Goal: Task Accomplishment & Management: Manage account settings

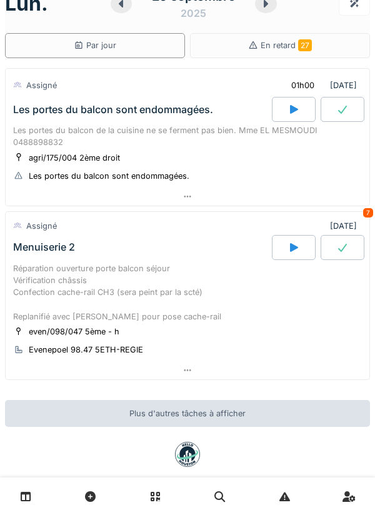
scroll to position [20, 0]
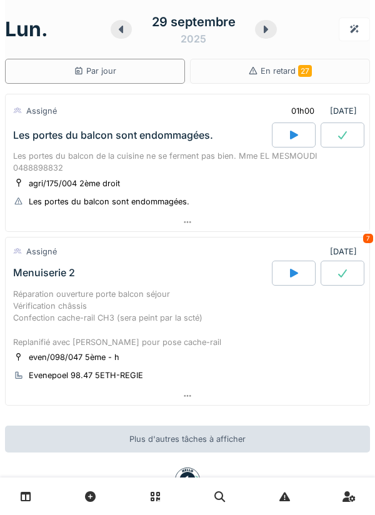
click at [208, 156] on div "Les portes du balcon de la cuisine ne se ferment pas bien. Mme EL MESMOUDI 0488…" at bounding box center [187, 162] width 349 height 24
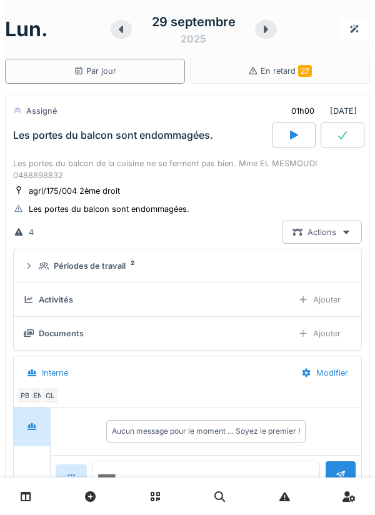
scroll to position [44, 0]
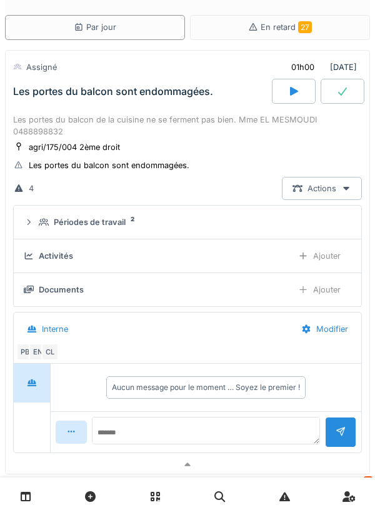
click at [175, 228] on div "Périodes de travail 2" at bounding box center [193, 222] width 308 height 12
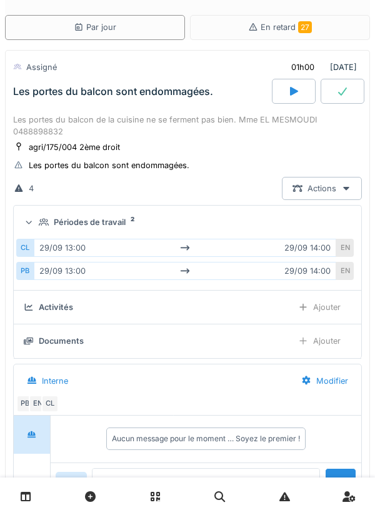
click at [179, 228] on div "Périodes de travail 2" at bounding box center [193, 222] width 308 height 12
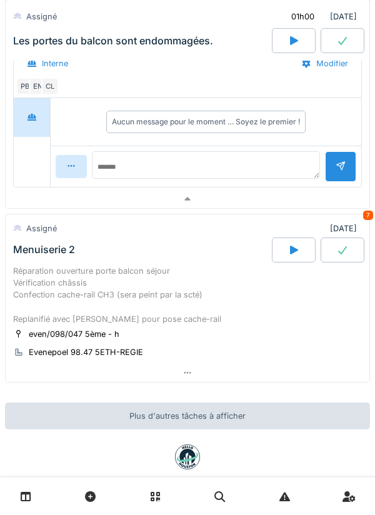
scroll to position [325, 0]
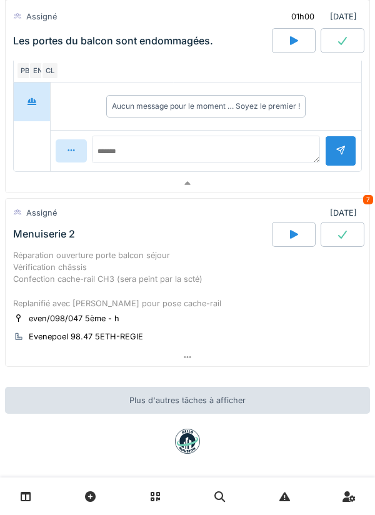
click at [168, 273] on div "Réparation ouverture porte balcon séjour Vérification châssis Confection cache-…" at bounding box center [187, 280] width 349 height 60
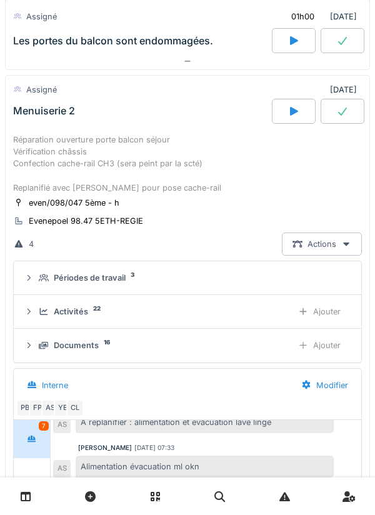
scroll to position [485, 0]
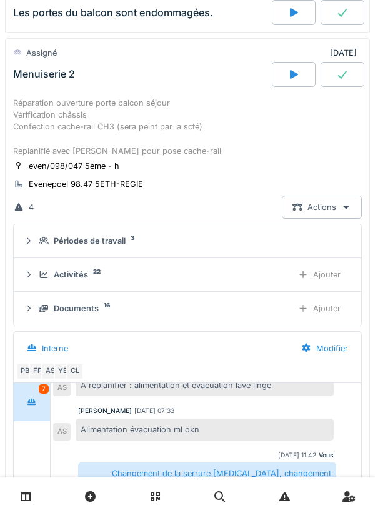
click at [155, 247] on div "Périodes de travail 3" at bounding box center [193, 241] width 308 height 12
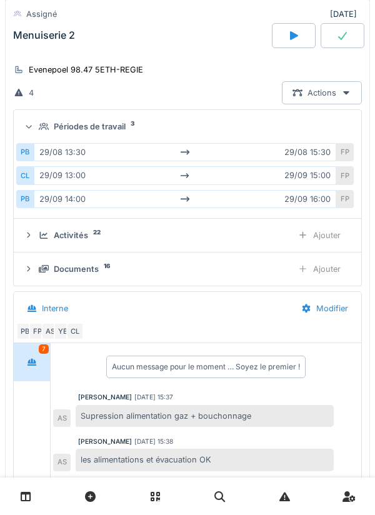
scroll to position [598, 0]
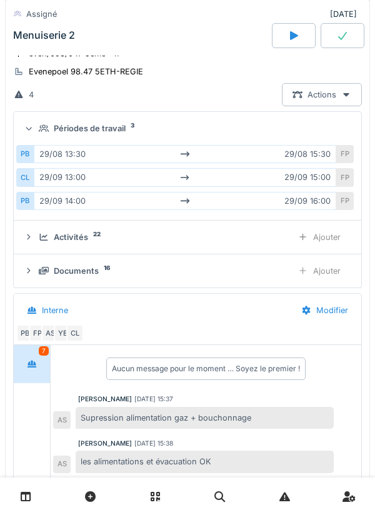
click at [236, 243] on div "Activités 22" at bounding box center [161, 237] width 244 height 12
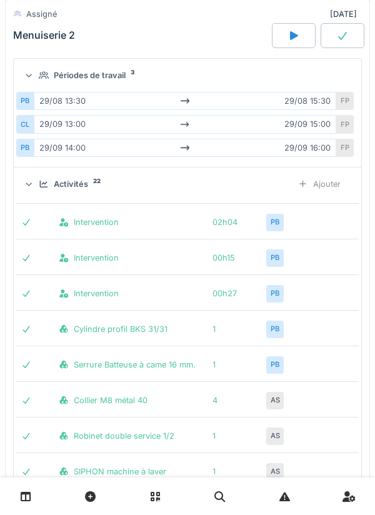
scroll to position [653, 0]
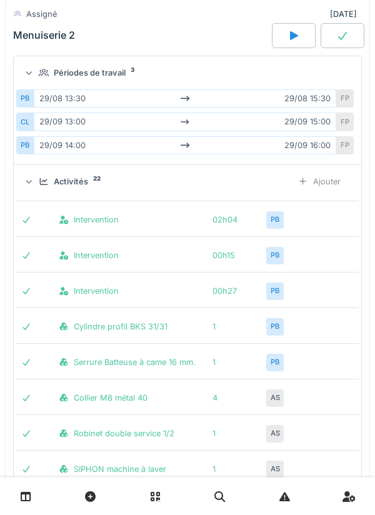
click at [200, 193] on div "Activités 22 Ajouter" at bounding box center [188, 181] width 328 height 23
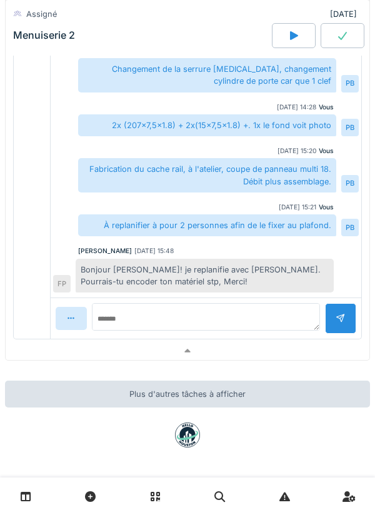
scroll to position [977, 0]
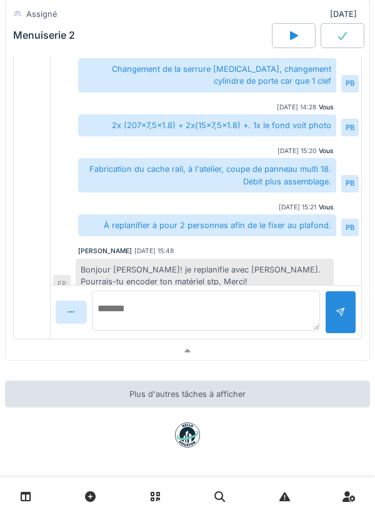
click at [205, 316] on textarea at bounding box center [206, 311] width 228 height 40
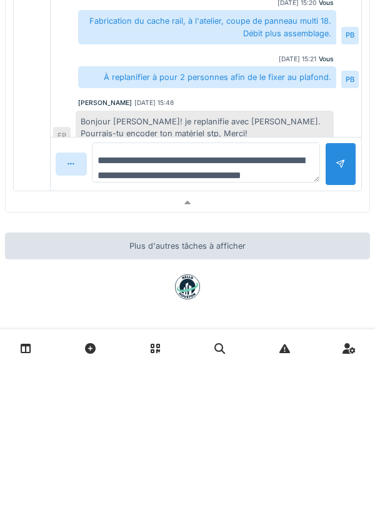
scroll to position [14, 0]
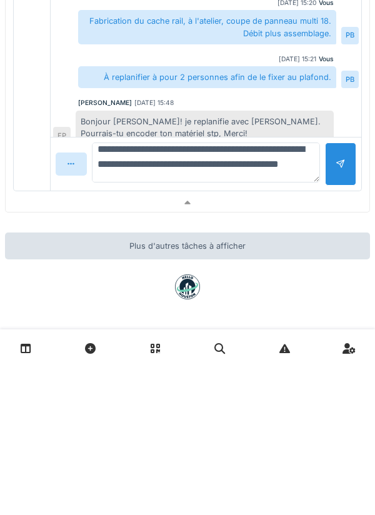
type textarea "**********"
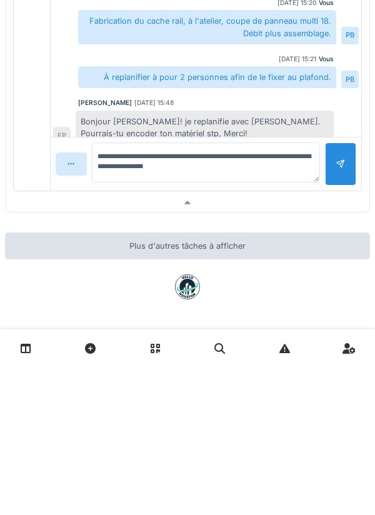
click at [338, 323] on div at bounding box center [340, 312] width 31 height 43
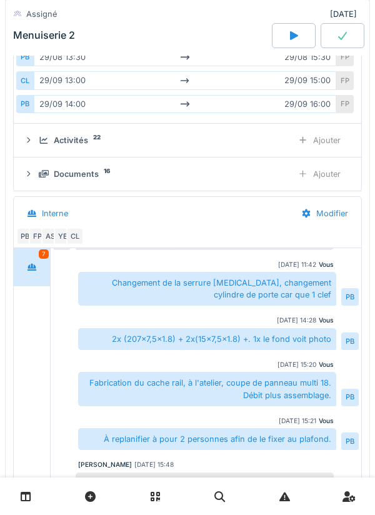
scroll to position [689, 0]
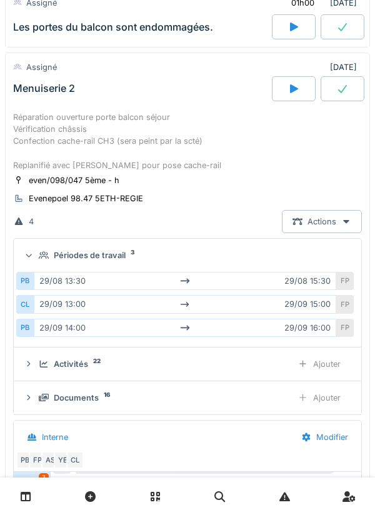
click at [44, 141] on div "Réparation ouverture porte balcon séjour Vérification châssis Confection cache-…" at bounding box center [187, 141] width 349 height 60
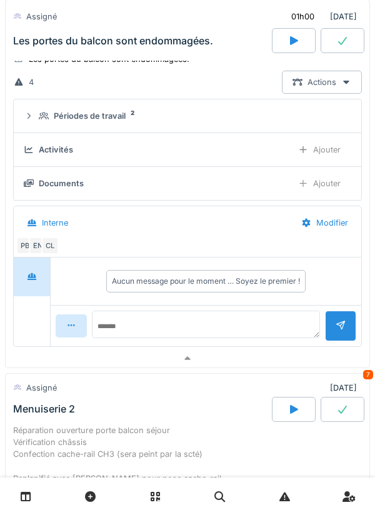
scroll to position [0, 0]
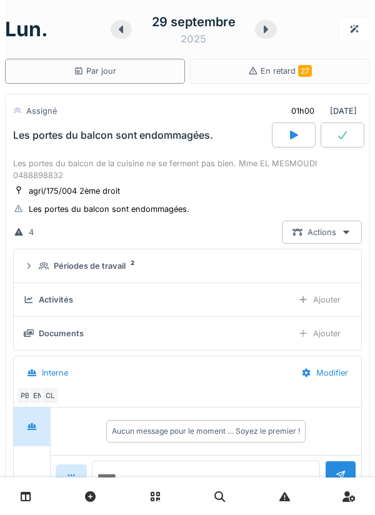
click at [128, 36] on div at bounding box center [121, 29] width 21 height 19
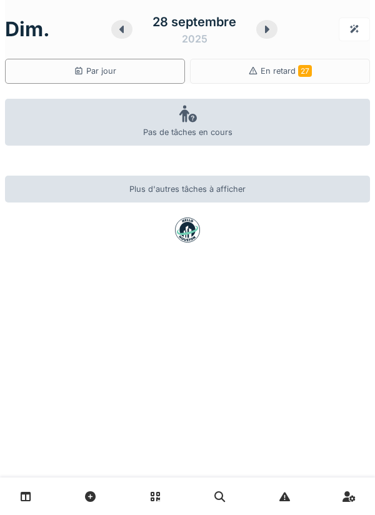
click at [128, 32] on icon at bounding box center [122, 29] width 13 height 10
click at [126, 38] on div at bounding box center [124, 29] width 21 height 19
click at [126, 38] on div "26 septembre 2025" at bounding box center [194, 29] width 166 height 39
click at [130, 36] on div "26 septembre 2025" at bounding box center [194, 29] width 166 height 39
click at [124, 34] on icon at bounding box center [122, 29] width 13 height 10
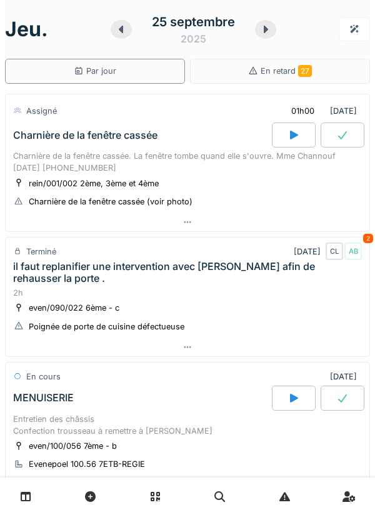
click at [124, 27] on icon at bounding box center [121, 29] width 13 height 10
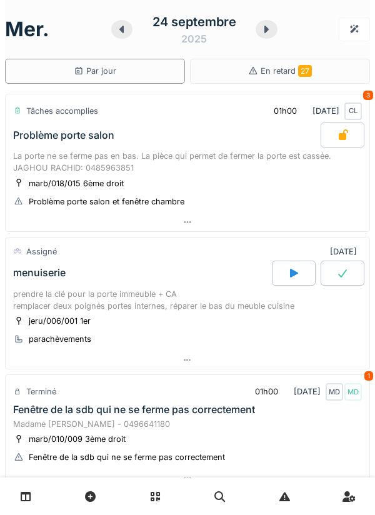
click at [126, 38] on div "24 septembre 2025" at bounding box center [194, 29] width 166 height 39
click at [199, 283] on div "menuiserie" at bounding box center [141, 273] width 261 height 25
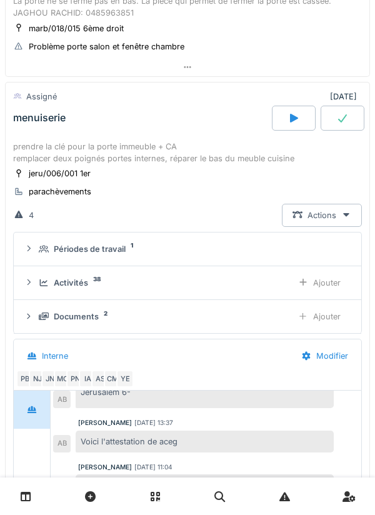
scroll to position [144, 0]
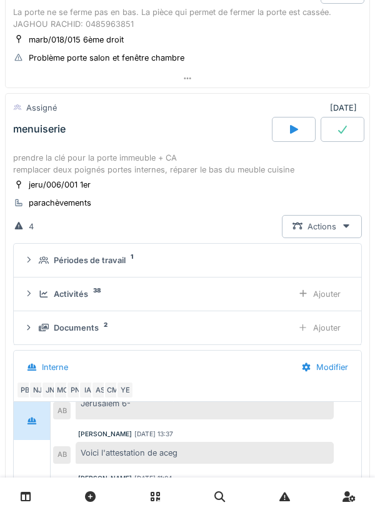
click at [156, 139] on div "menuiserie" at bounding box center [141, 129] width 261 height 25
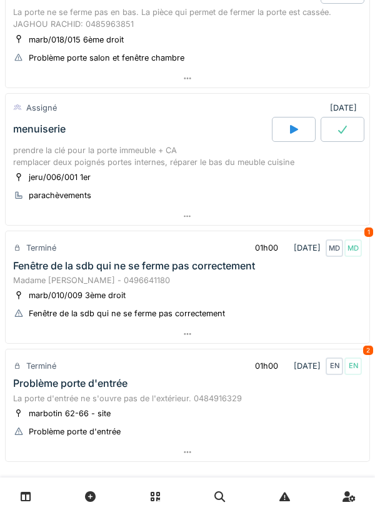
click at [178, 275] on div "Madame Sandra DEMAN - 0496641180" at bounding box center [187, 281] width 349 height 12
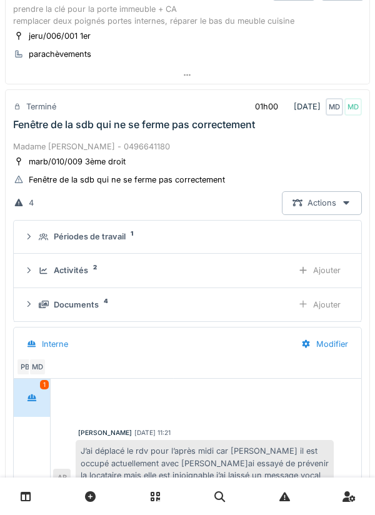
scroll to position [320, 0]
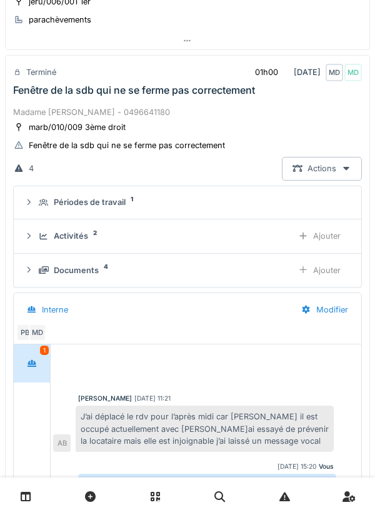
click at [180, 111] on div "Madame Sandra DEMAN - 0496641180" at bounding box center [187, 112] width 349 height 12
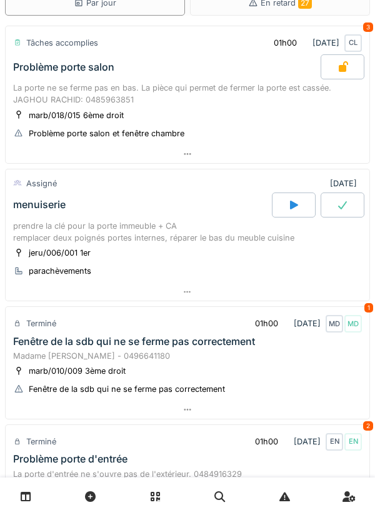
scroll to position [0, 0]
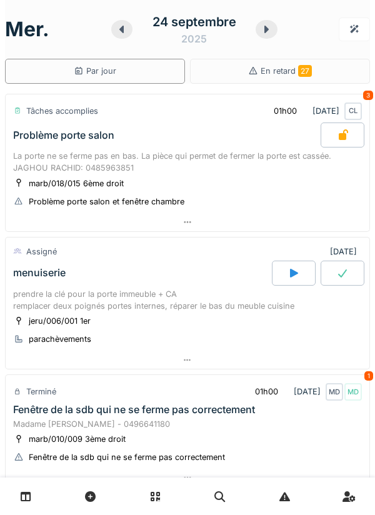
click at [126, 27] on icon at bounding box center [122, 29] width 13 height 10
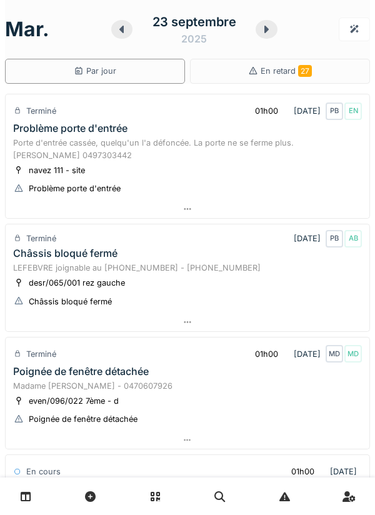
click at [126, 37] on div at bounding box center [121, 29] width 21 height 19
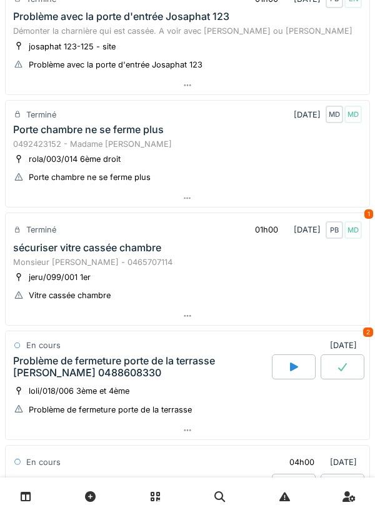
scroll to position [120, 0]
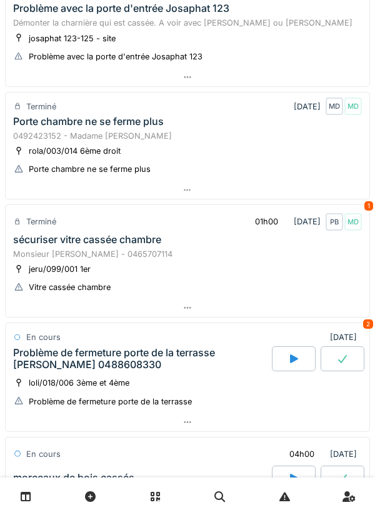
click at [203, 257] on div "Monsieur Arias - 0465707114" at bounding box center [187, 254] width 349 height 12
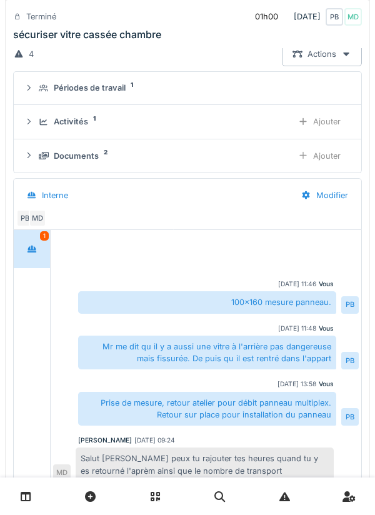
scroll to position [383, 0]
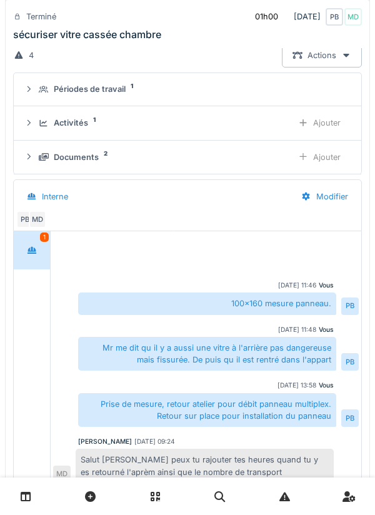
click at [223, 123] on div "Activités 1" at bounding box center [161, 123] width 244 height 12
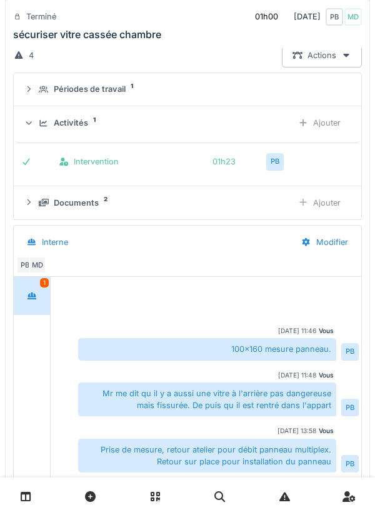
click at [328, 126] on div "Ajouter" at bounding box center [320, 122] width 64 height 23
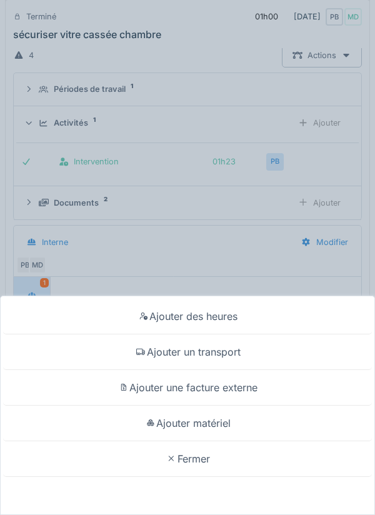
click at [233, 319] on div "Ajouter des heures" at bounding box center [187, 317] width 369 height 36
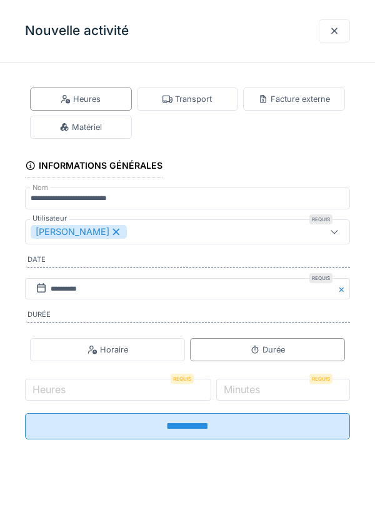
click at [337, 41] on div at bounding box center [334, 30] width 31 height 23
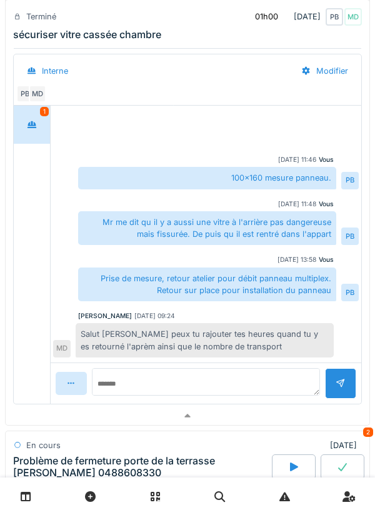
scroll to position [536, 0]
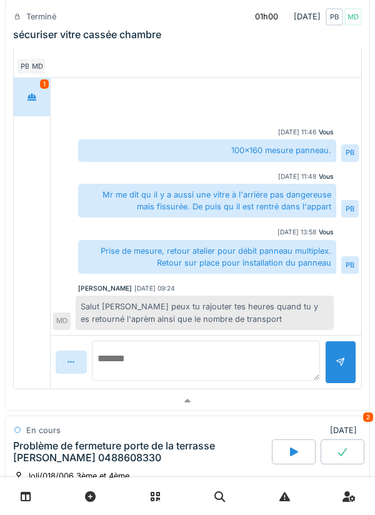
click at [179, 356] on textarea at bounding box center [206, 361] width 228 height 40
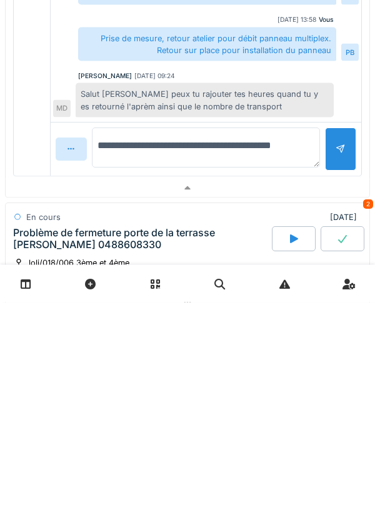
type textarea "**********"
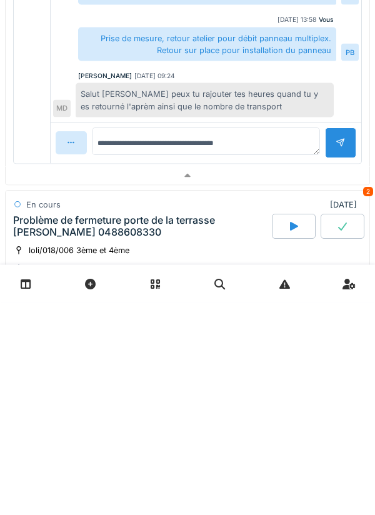
click at [337, 371] on div at bounding box center [340, 356] width 31 height 31
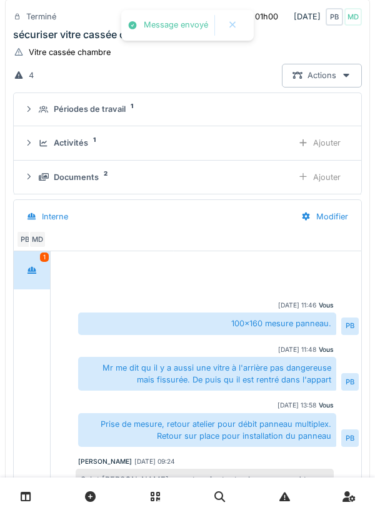
scroll to position [361, 0]
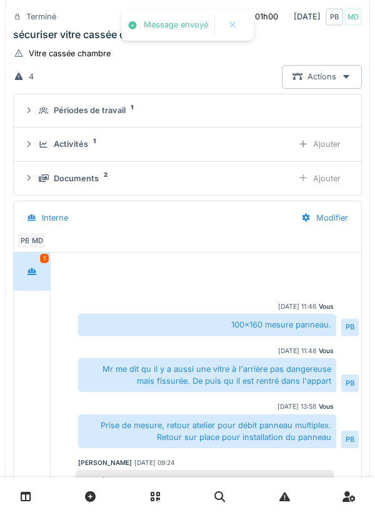
click at [325, 149] on div "Ajouter" at bounding box center [320, 144] width 64 height 23
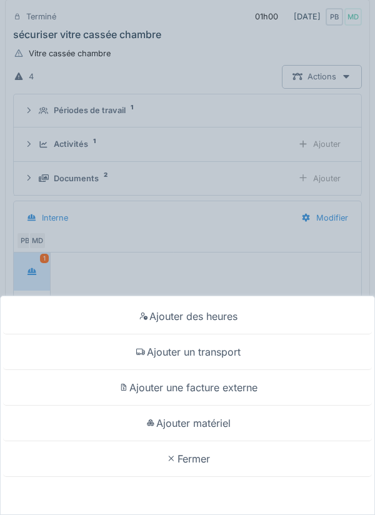
click at [228, 355] on div "Ajouter un transport" at bounding box center [187, 353] width 369 height 36
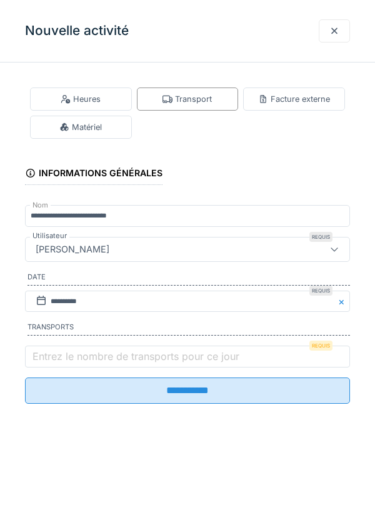
click at [197, 364] on label "Entrez le nombre de transports pour ce jour" at bounding box center [136, 356] width 212 height 15
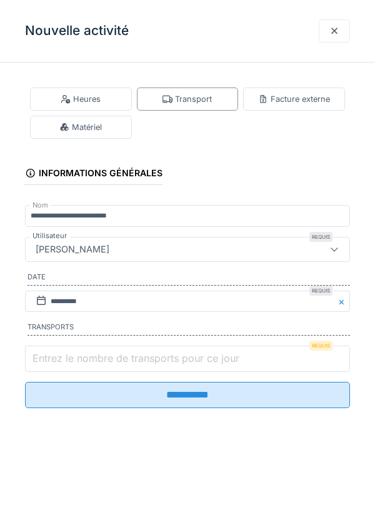
click at [197, 365] on input "Entrez le nombre de transports pour ce jour" at bounding box center [187, 359] width 325 height 26
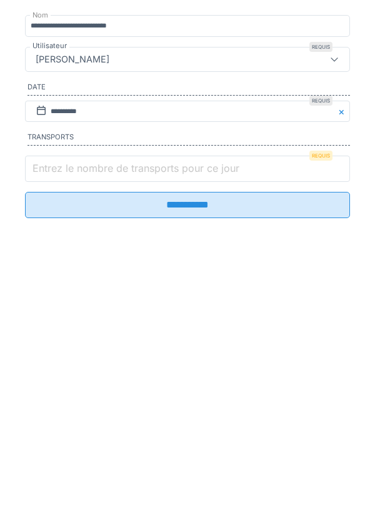
type input "*"
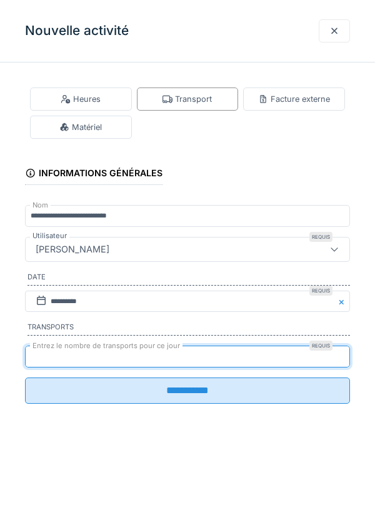
click at [333, 34] on div at bounding box center [335, 31] width 10 height 12
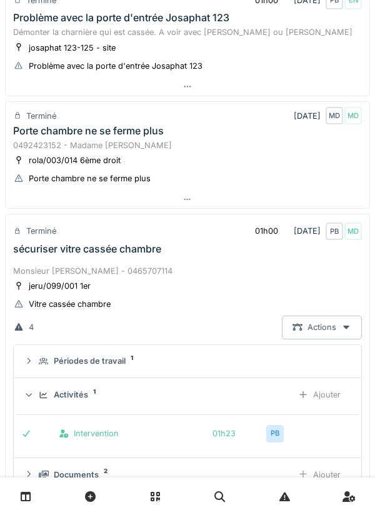
scroll to position [0, 0]
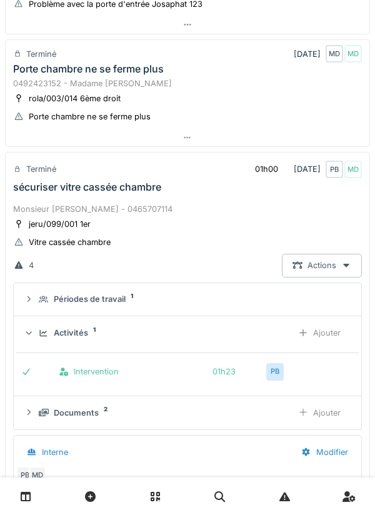
click at [224, 184] on div "sécuriser vitre cassée chambre" at bounding box center [188, 187] width 354 height 12
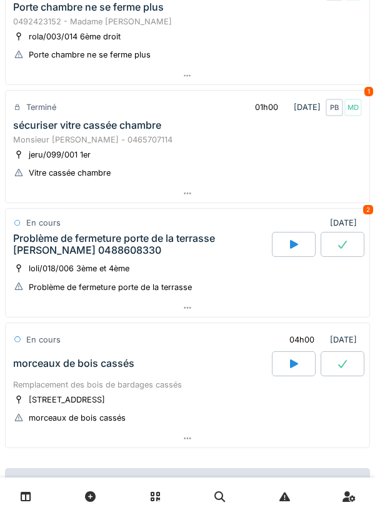
click at [228, 143] on div "Monsieur Arias - 0465707114" at bounding box center [187, 140] width 349 height 12
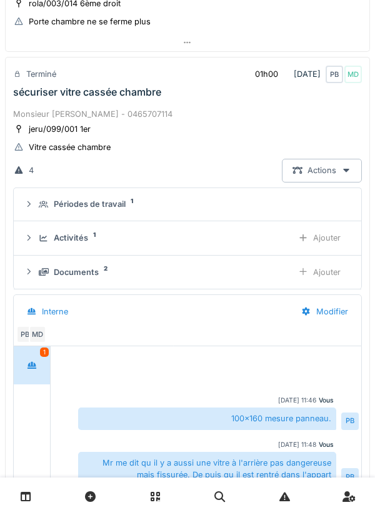
scroll to position [275, 0]
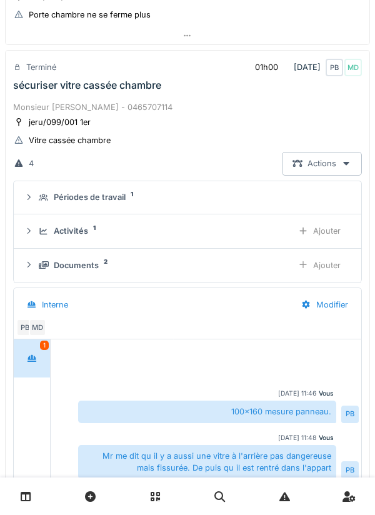
click at [319, 234] on div "Ajouter" at bounding box center [320, 230] width 64 height 23
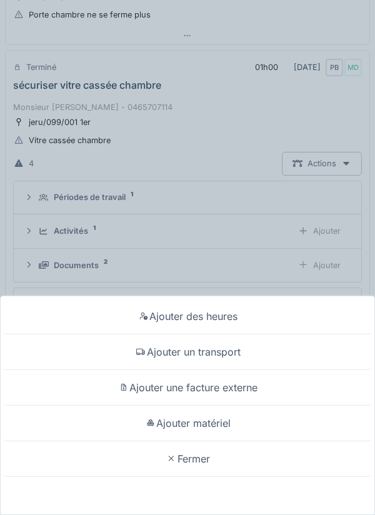
click at [229, 357] on div "Ajouter un transport" at bounding box center [187, 353] width 369 height 36
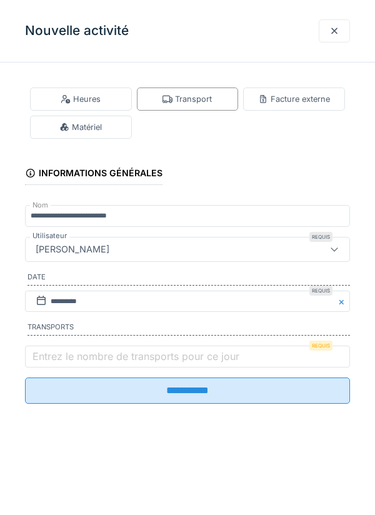
click at [181, 357] on label "Entrez le nombre de transports pour ce jour" at bounding box center [136, 356] width 212 height 15
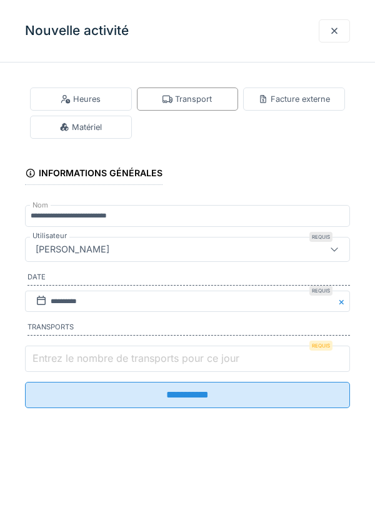
click at [181, 357] on input "Entrez le nombre de transports pour ce jour" at bounding box center [187, 359] width 325 height 26
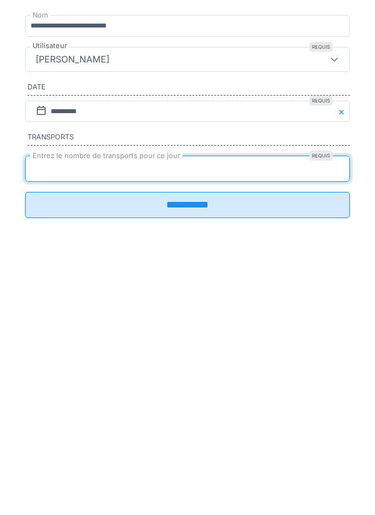
type input "*"
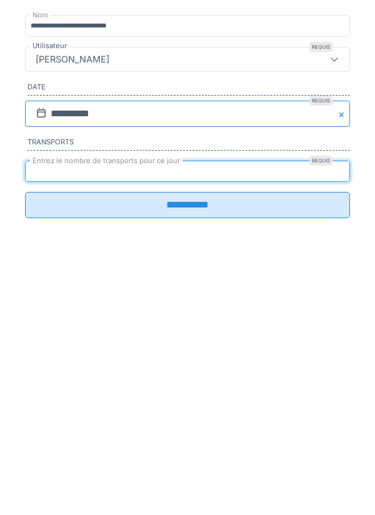
click at [172, 307] on input "**********" at bounding box center [187, 304] width 325 height 26
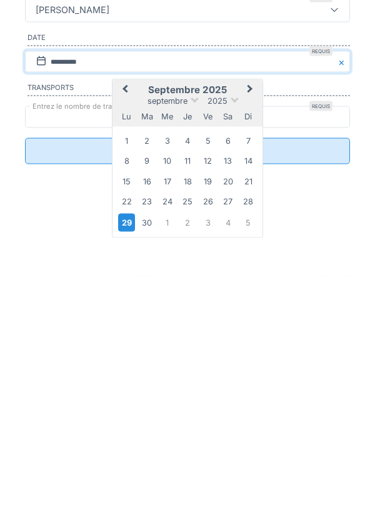
click at [130, 449] on div "22" at bounding box center [126, 441] width 17 height 17
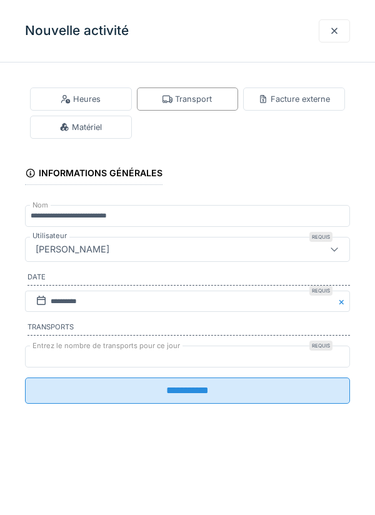
click at [181, 395] on input "**********" at bounding box center [187, 391] width 325 height 26
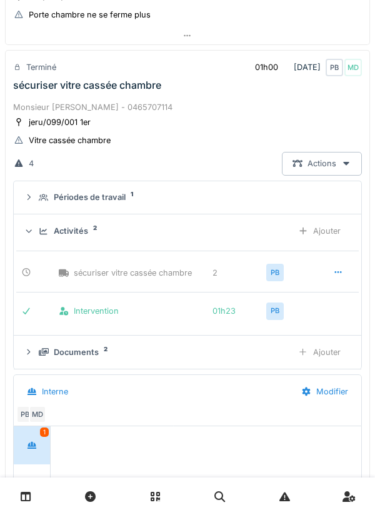
click at [317, 236] on div "Ajouter" at bounding box center [320, 230] width 64 height 23
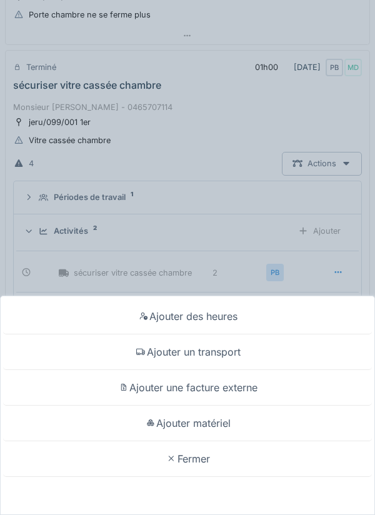
click at [224, 428] on div "Ajouter matériel" at bounding box center [187, 424] width 369 height 36
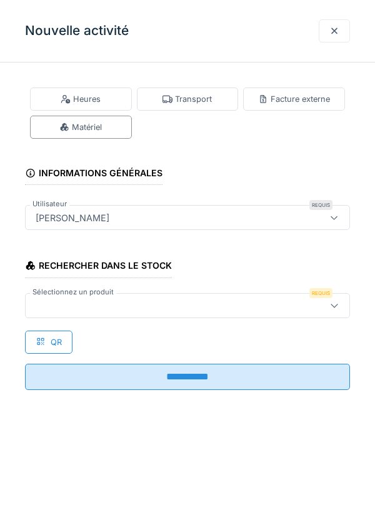
click at [199, 306] on div at bounding box center [167, 306] width 273 height 14
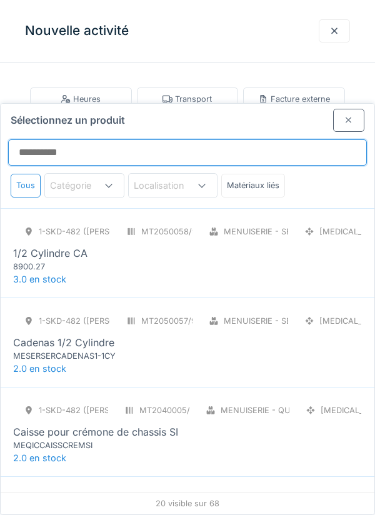
click at [203, 139] on input "Sélectionnez un produit" at bounding box center [187, 152] width 359 height 26
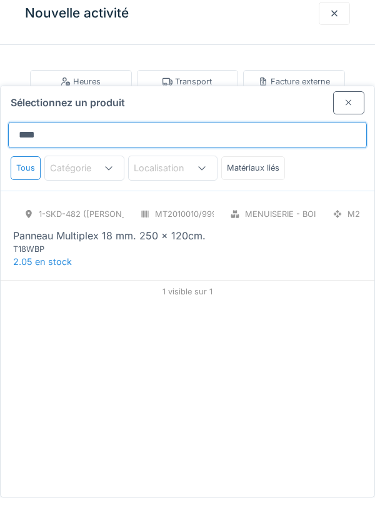
click at [213, 139] on input "****" at bounding box center [187, 152] width 359 height 26
type input "*"
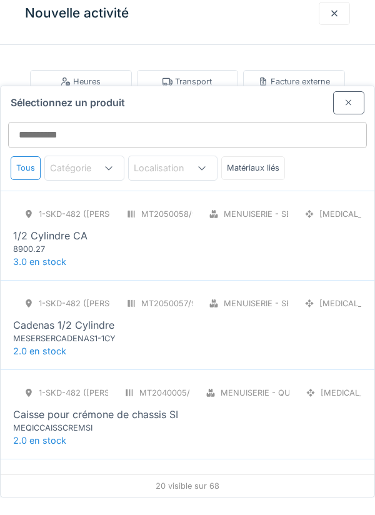
click at [343, 109] on div at bounding box center [348, 120] width 31 height 23
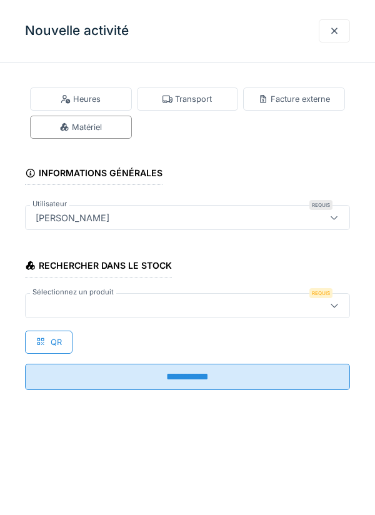
click at [335, 32] on div at bounding box center [335, 31] width 10 height 12
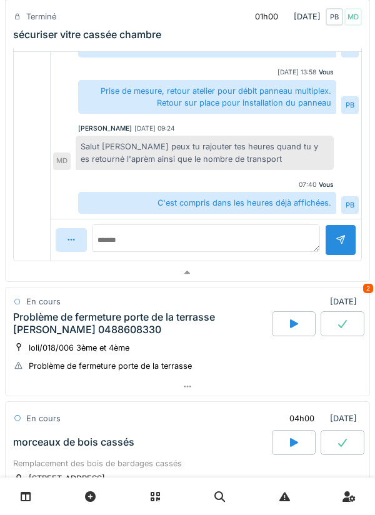
scroll to position [700, 0]
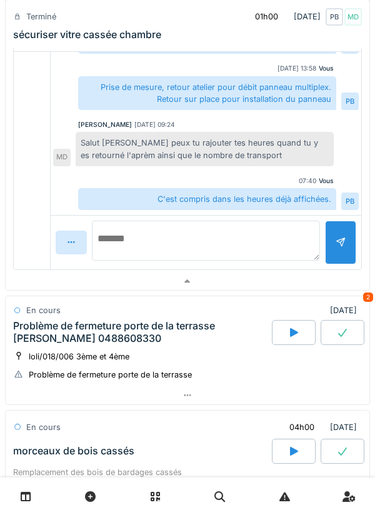
click at [211, 236] on textarea at bounding box center [206, 241] width 228 height 40
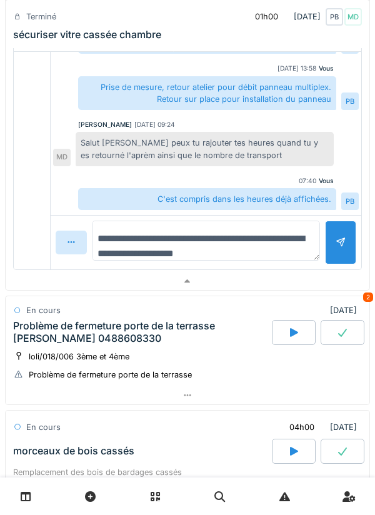
type textarea "**********"
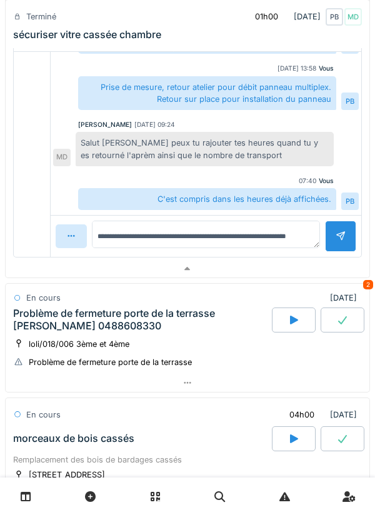
click at [338, 242] on div at bounding box center [341, 236] width 10 height 12
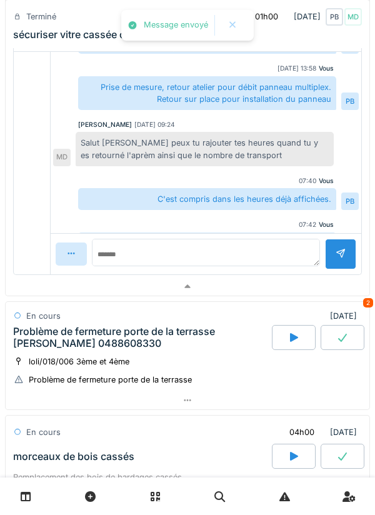
scroll to position [39, 0]
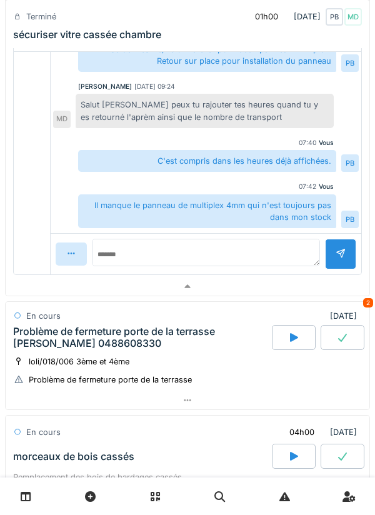
click at [209, 361] on div "loli/018/006 3ème et 4ème Problème de fermeture porte de la terrasse" at bounding box center [187, 370] width 349 height 31
click at [198, 343] on div "Problème de fermeture porte de la terrasse Mme BEN AISSA 0488608330" at bounding box center [141, 338] width 256 height 24
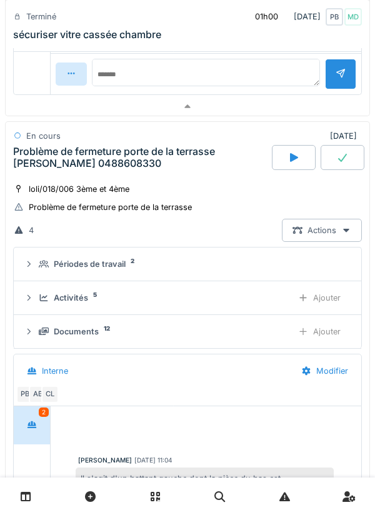
scroll to position [875, 0]
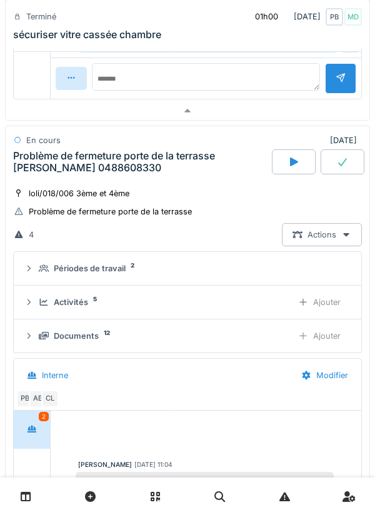
click at [183, 173] on div "Problème de fermeture porte de la terrasse Mme BEN AISSA 0488608330" at bounding box center [141, 162] width 256 height 24
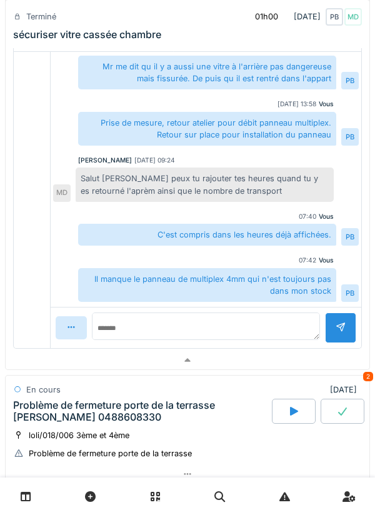
scroll to position [0, 0]
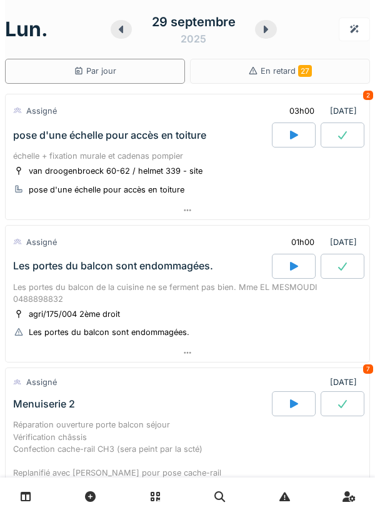
click at [290, 141] on div at bounding box center [294, 135] width 44 height 25
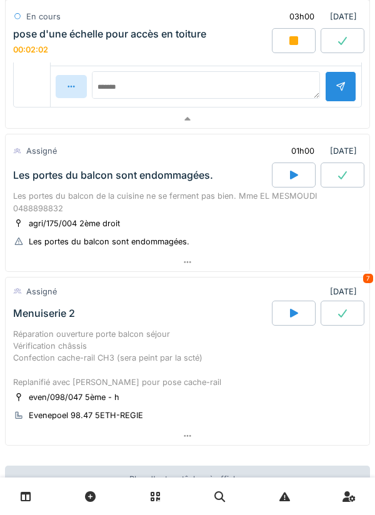
scroll to position [539, 0]
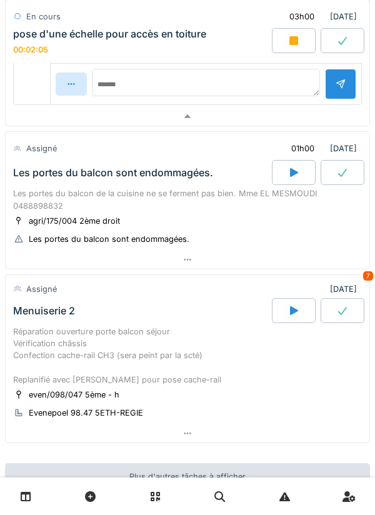
click at [199, 170] on div "Les portes du balcon sont endommagées." at bounding box center [141, 172] width 261 height 25
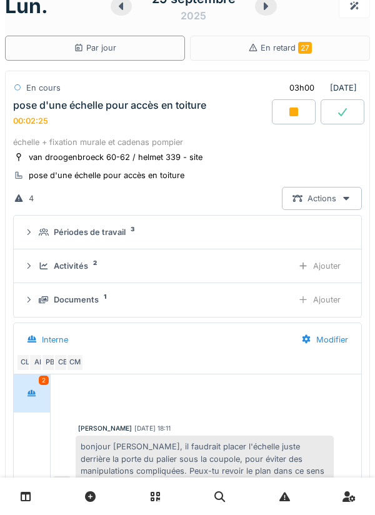
scroll to position [0, 0]
